Goal: Book appointment/travel/reservation

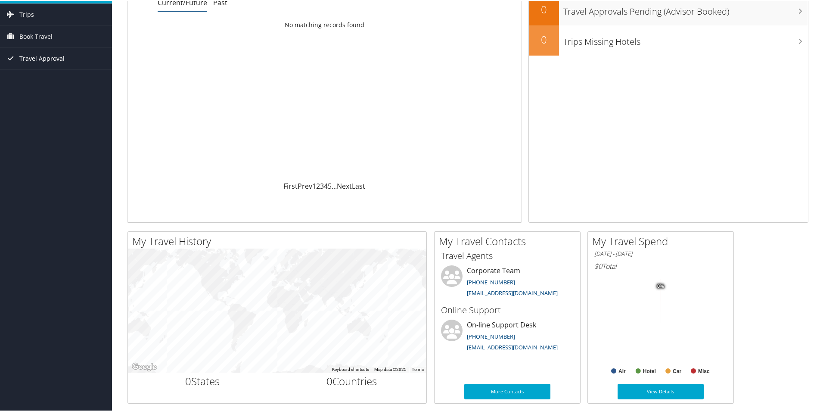
scroll to position [43, 0]
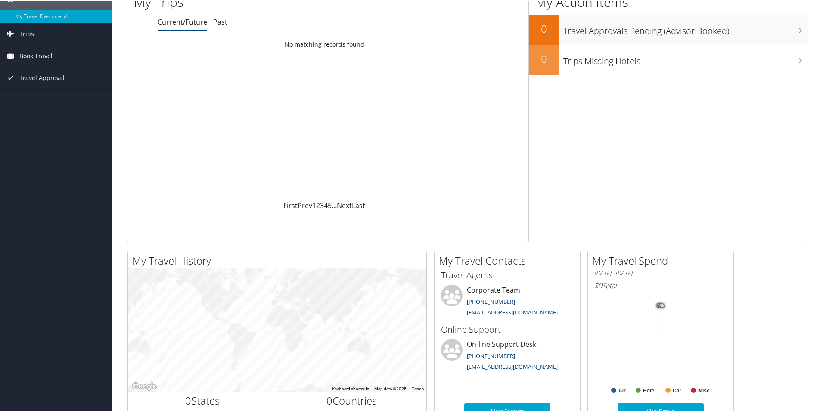
click at [50, 57] on span "Book Travel" at bounding box center [35, 55] width 33 height 22
click at [35, 56] on span "Book Travel" at bounding box center [35, 55] width 33 height 22
click at [35, 58] on span "Book Travel" at bounding box center [35, 55] width 33 height 22
click at [36, 67] on link "Agent Booking Request" at bounding box center [56, 72] width 112 height 13
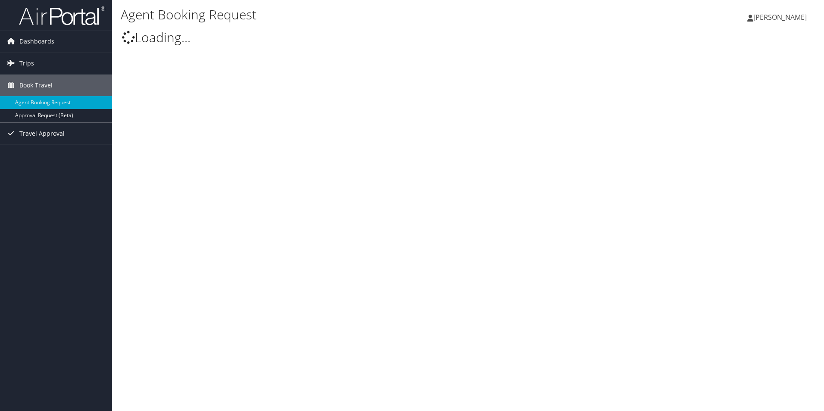
select select "[EMAIL_ADDRESS][DOMAIN_NAME]"
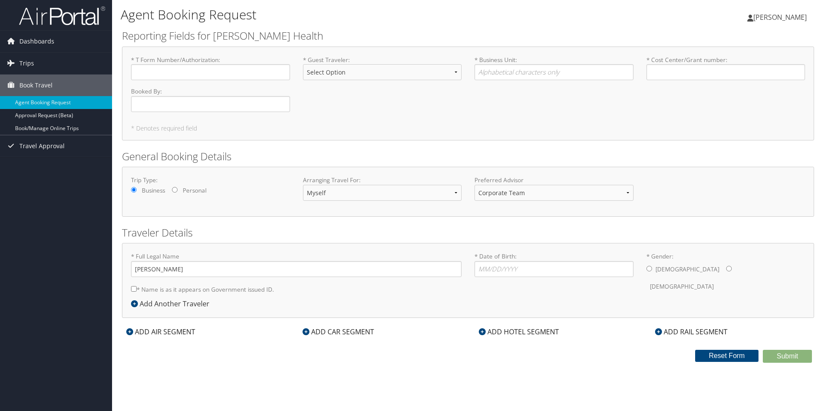
click at [482, 329] on icon at bounding box center [482, 331] width 7 height 7
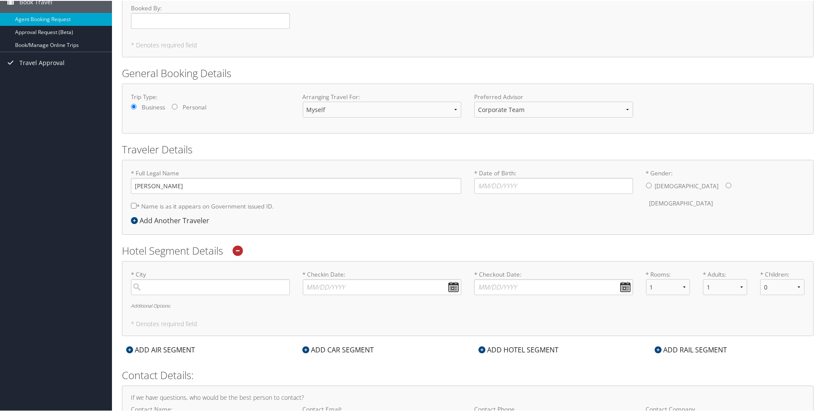
scroll to position [86, 0]
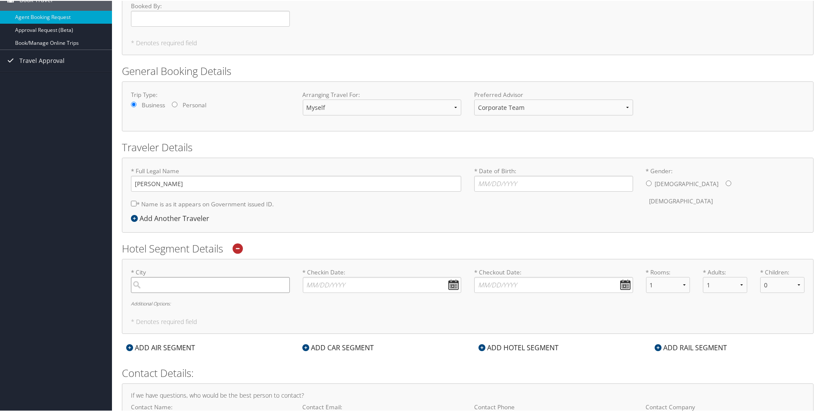
click at [241, 288] on input "search" at bounding box center [210, 284] width 159 height 16
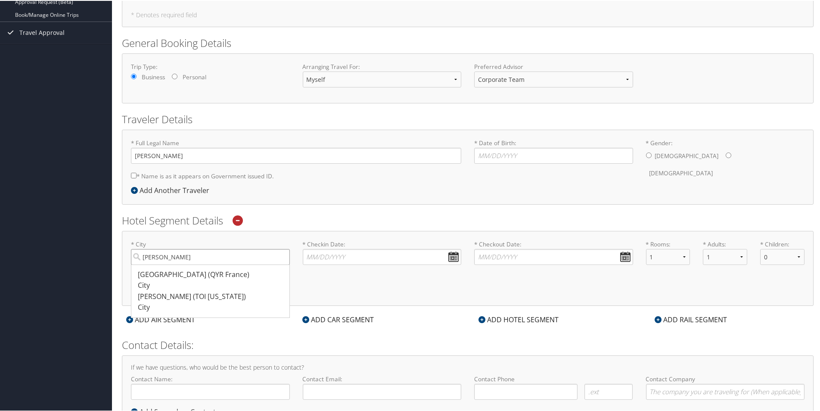
scroll to position [129, 0]
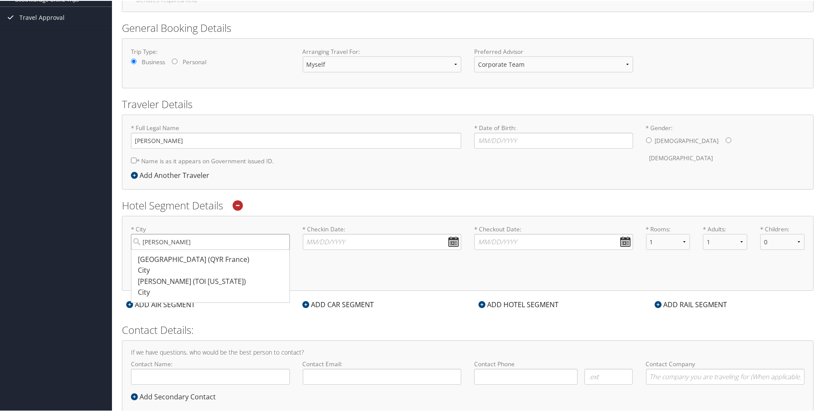
drag, startPoint x: 198, startPoint y: 243, endPoint x: 110, endPoint y: 234, distance: 88.5
click at [110, 234] on div "Dashboards My Travel Dashboard Trips Current/Future Trips Past Trips Trips Miss…" at bounding box center [412, 151] width 824 height 561
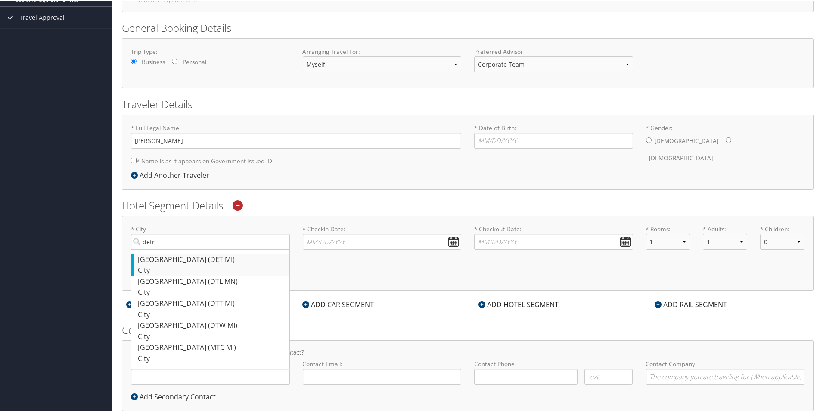
click at [178, 258] on div "Detroit (DET MI)" at bounding box center [211, 258] width 147 height 11
click at [178, 249] on input "detr" at bounding box center [210, 241] width 159 height 16
type input "[GEOGRAPHIC_DATA]"
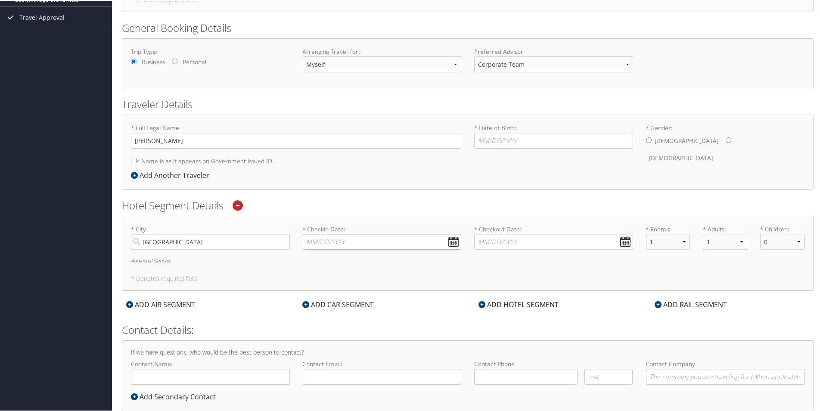
click at [459, 246] on input "* Checkin Date: Dates must be valid" at bounding box center [382, 241] width 159 height 16
click at [338, 310] on td "14" at bounding box center [339, 312] width 12 height 12
type input "[DATE]"
click at [620, 244] on input "* Checkout Date: Dates must be valid" at bounding box center [553, 241] width 159 height 16
click at [537, 310] on td "16" at bounding box center [535, 312] width 12 height 12
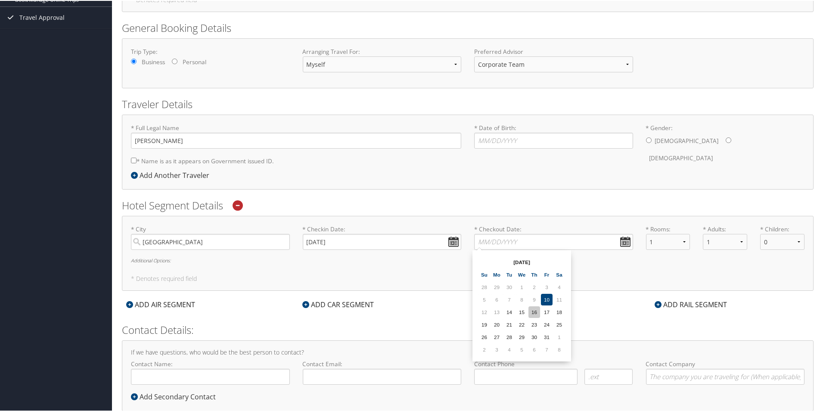
type input "[DATE]"
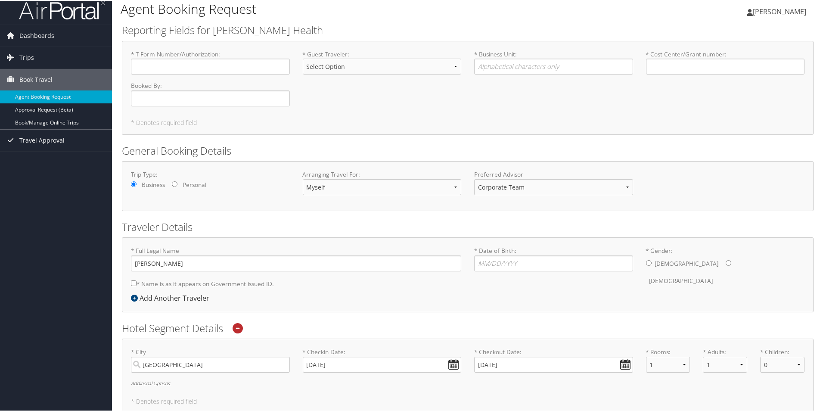
scroll to position [0, 0]
